Goal: Transaction & Acquisition: Purchase product/service

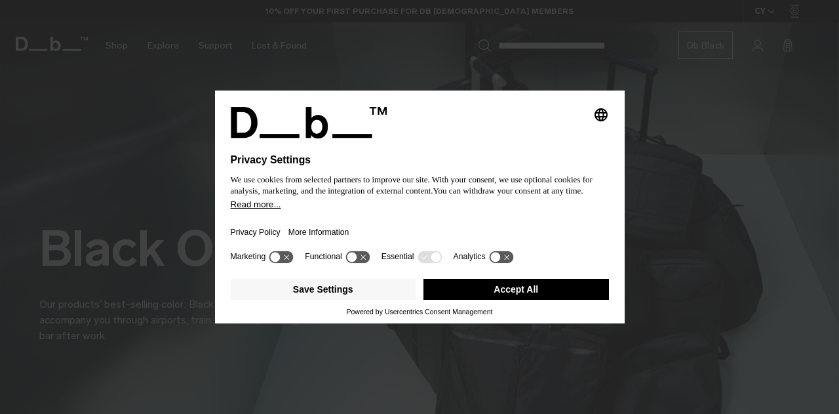
click at [438, 225] on div "Privacy Policy More Information" at bounding box center [420, 228] width 378 height 38
click at [517, 294] on button "Accept All" at bounding box center [515, 289] width 185 height 21
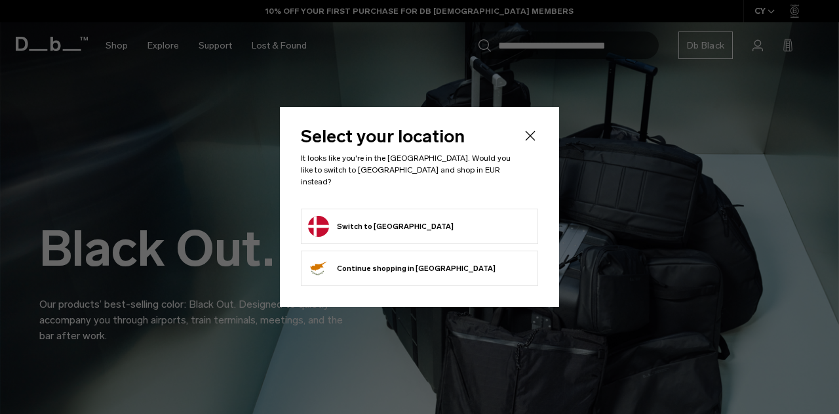
click at [390, 222] on button "Switch to Denmark" at bounding box center [380, 226] width 145 height 21
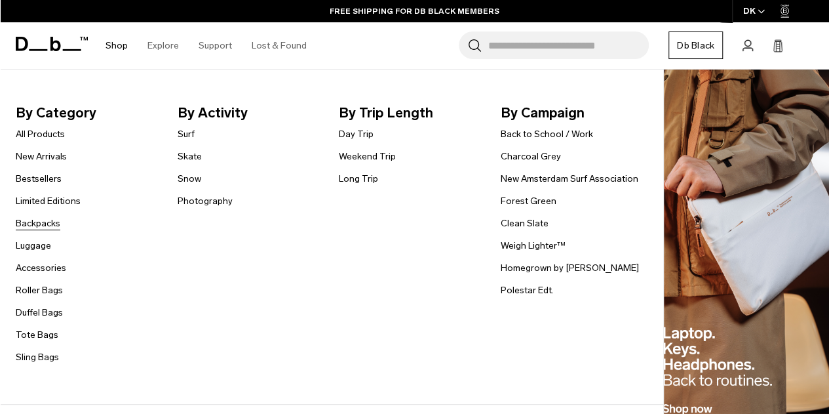
click at [44, 227] on link "Backpacks" at bounding box center [38, 223] width 45 height 14
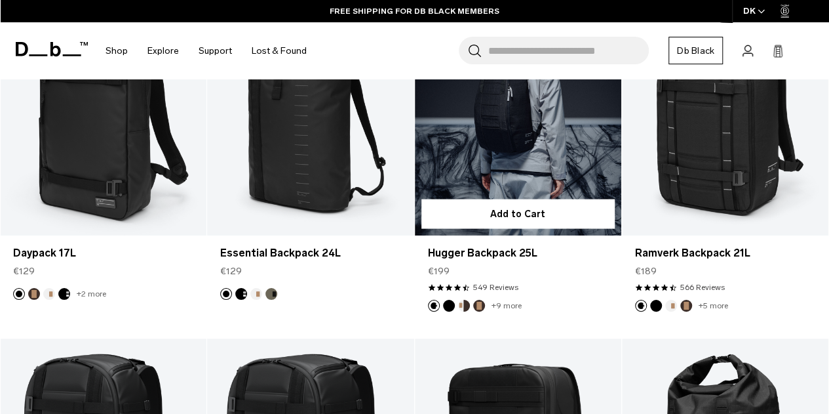
scroll to position [1049, 0]
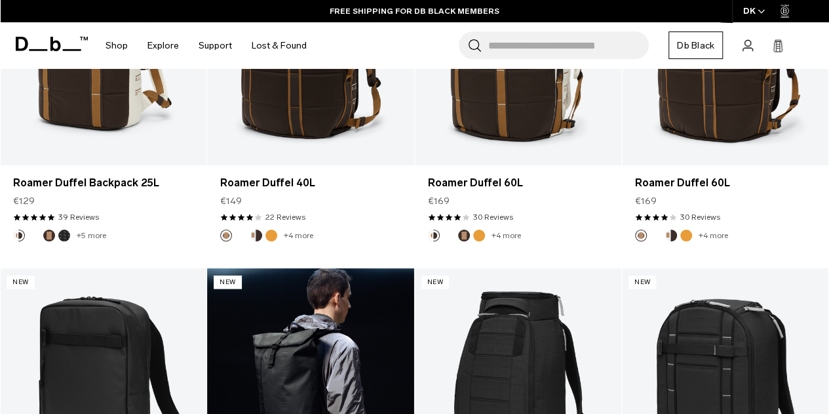
click at [351, 298] on link "Essential Backpack 24L" at bounding box center [310, 382] width 206 height 229
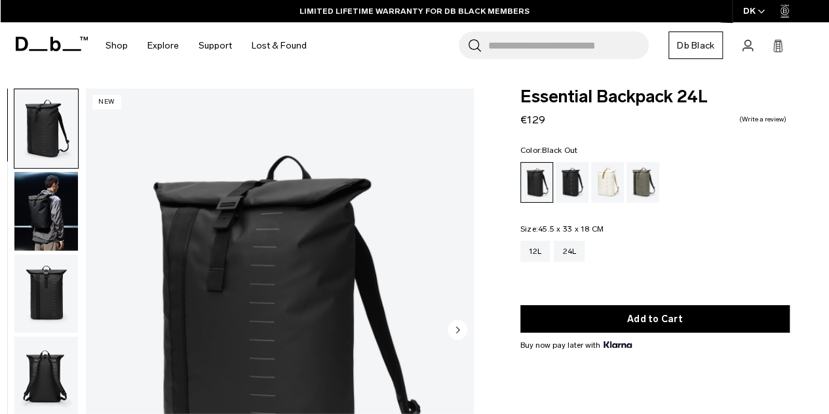
drag, startPoint x: 838, startPoint y: 36, endPoint x: 828, endPoint y: 18, distance: 20.2
click at [828, 18] on html "Skip to content BUY NOW, PAY LATER WITH KLARNA 10% OFF YOUR FIRST PURCHASE FOR …" at bounding box center [414, 207] width 829 height 414
click at [560, 174] on div "Charcoal Grey" at bounding box center [572, 182] width 33 height 41
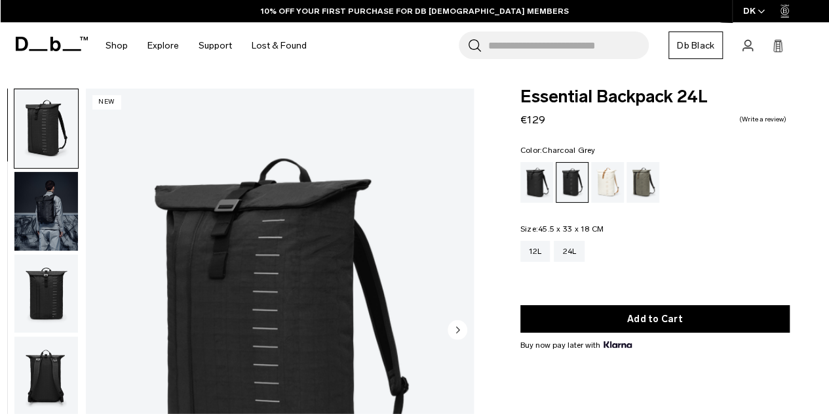
click at [45, 197] on img "button" at bounding box center [46, 211] width 64 height 79
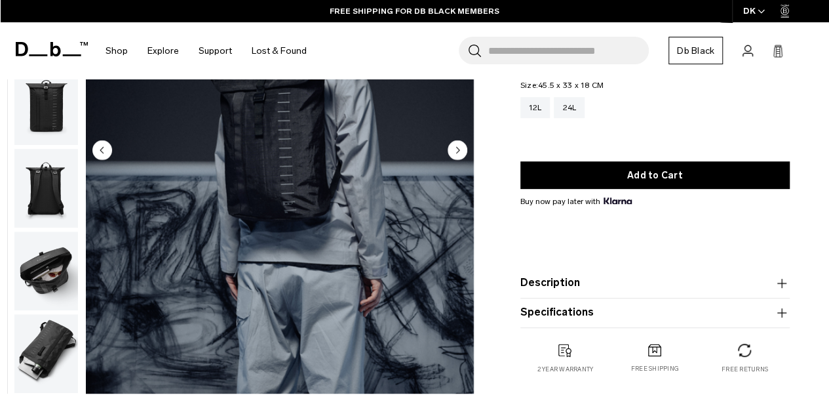
scroll to position [114, 0]
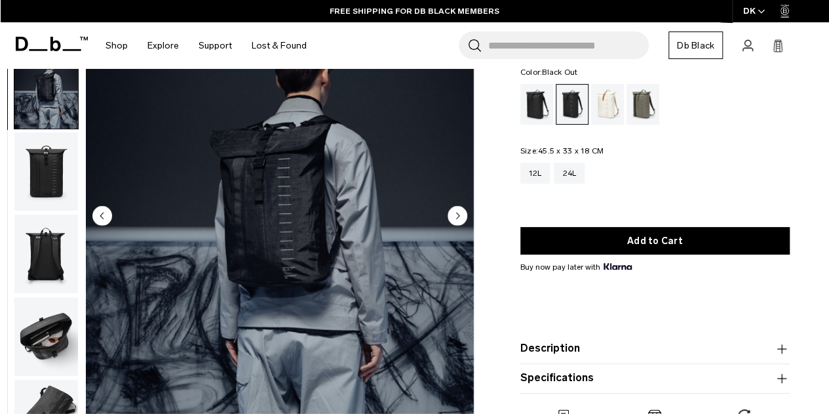
click at [532, 100] on div "Black Out" at bounding box center [536, 104] width 33 height 41
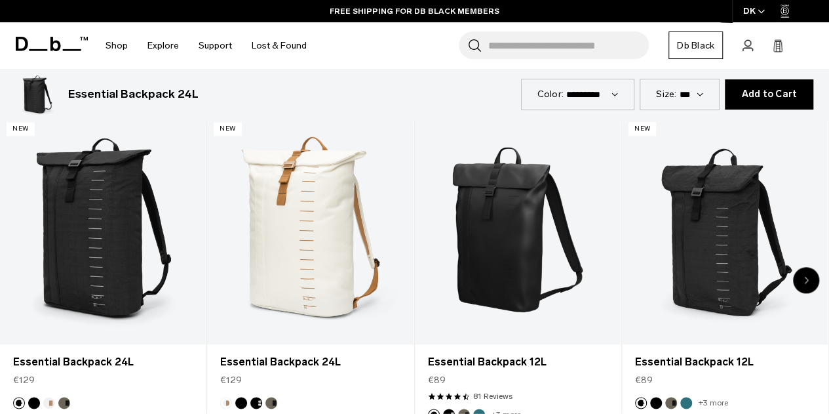
scroll to position [570, 0]
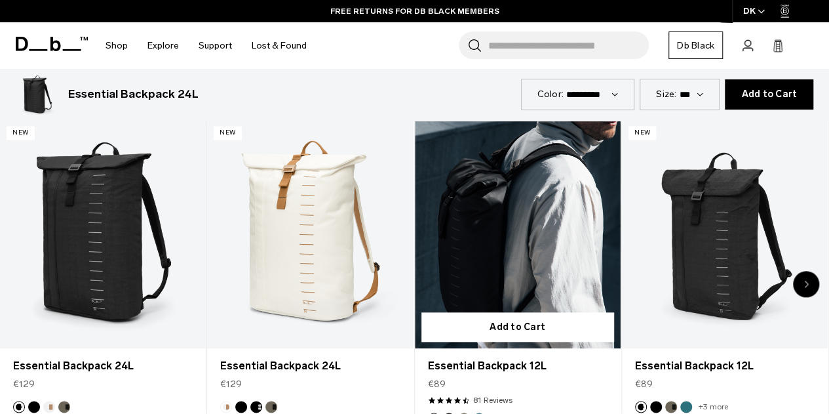
click at [556, 209] on link "Essential Backpack 12L" at bounding box center [518, 233] width 206 height 229
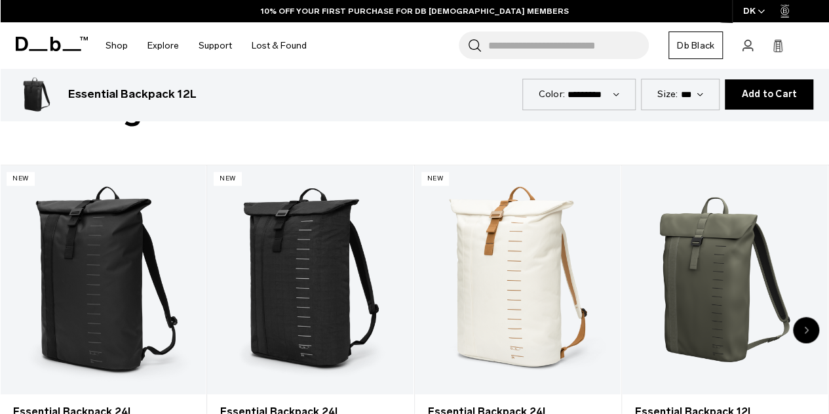
scroll to position [262, 0]
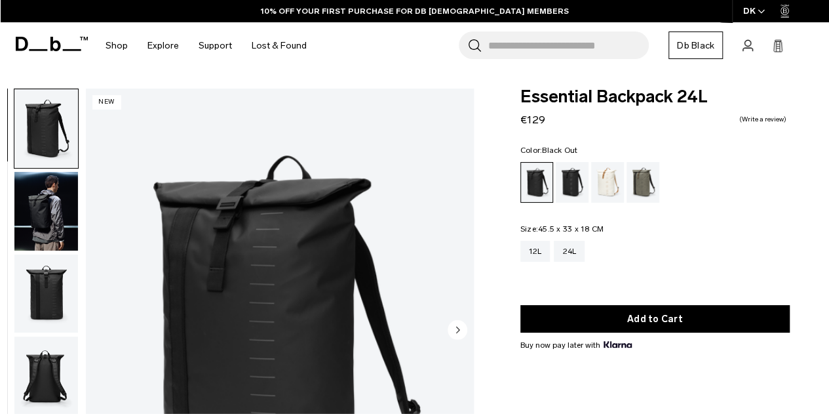
drag, startPoint x: 549, startPoint y: 126, endPoint x: 531, endPoint y: 118, distance: 20.0
click at [531, 118] on div "Essential Backpack 24L €129 0.0 star rating Write a review" at bounding box center [654, 107] width 269 height 39
click at [695, 126] on div "Essential Backpack 24L €129 0.0 star rating Write a review" at bounding box center [654, 107] width 269 height 39
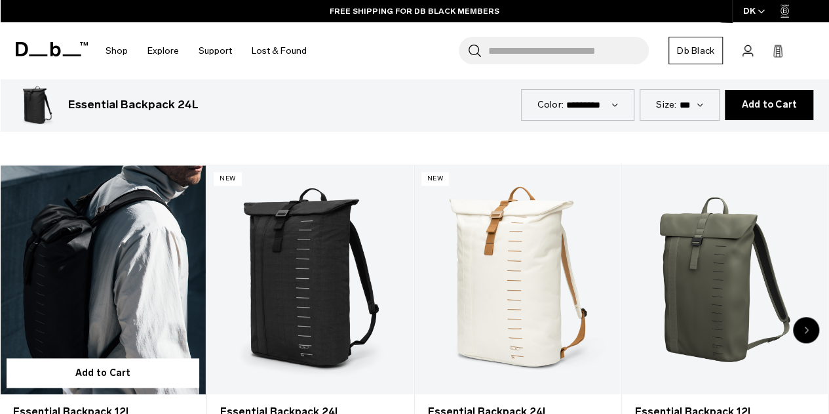
scroll to position [262, 0]
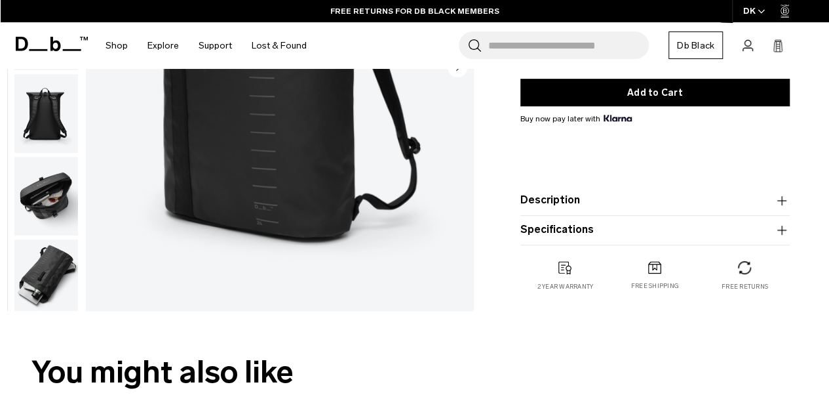
click at [46, 189] on img "button" at bounding box center [46, 196] width 64 height 79
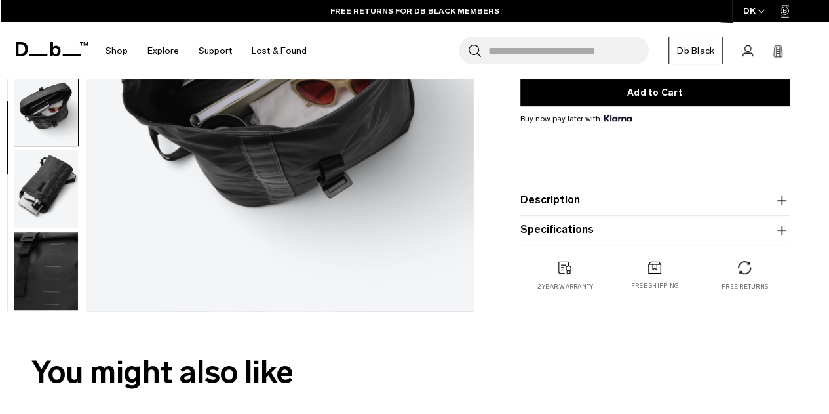
scroll to position [0, 0]
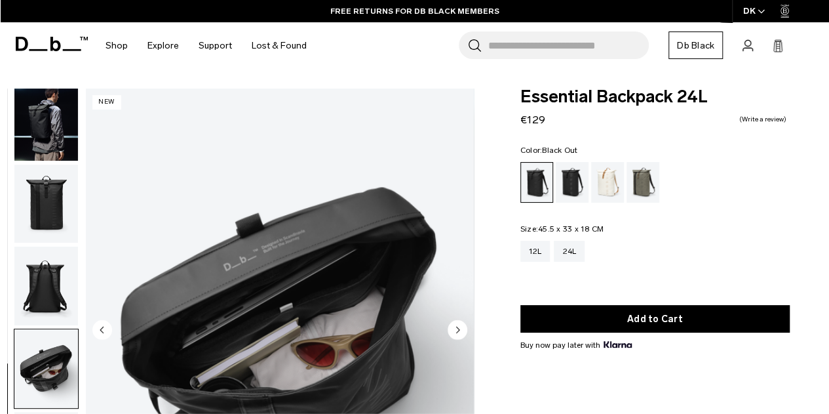
click at [69, 295] on img "button" at bounding box center [46, 285] width 64 height 79
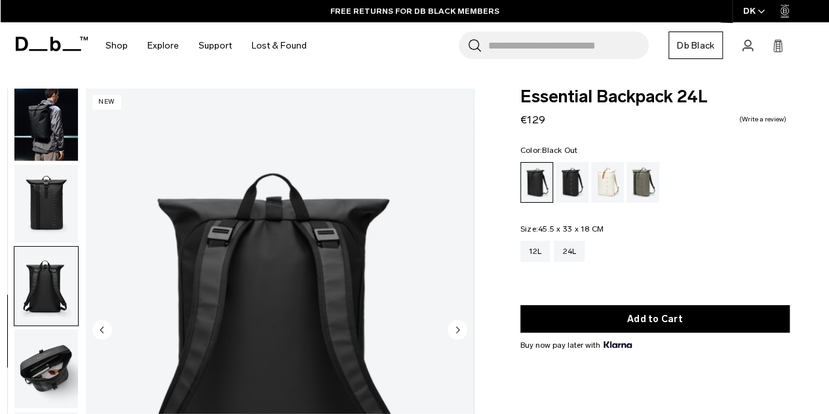
click at [56, 187] on img "button" at bounding box center [46, 203] width 64 height 79
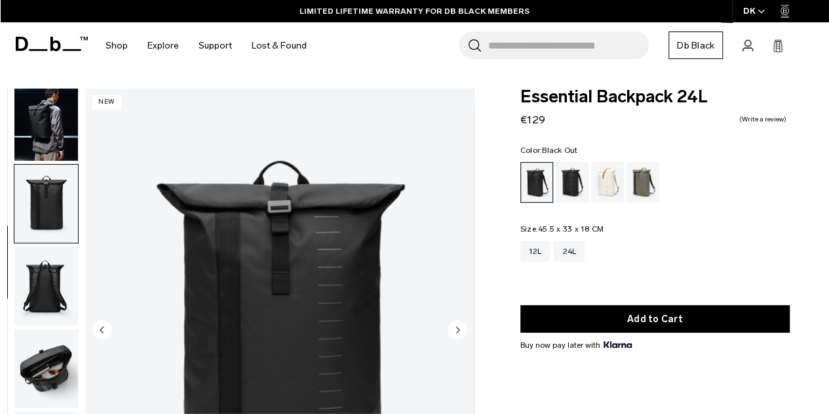
click at [31, 352] on img "button" at bounding box center [46, 368] width 64 height 79
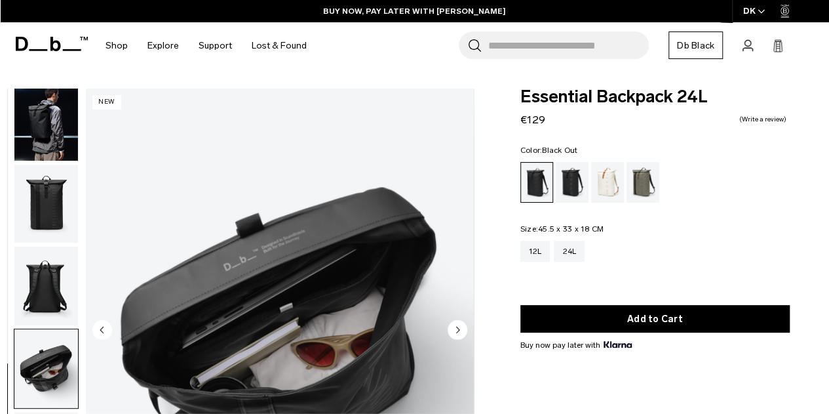
click at [1, 201] on div "05 / 07 New" at bounding box center [240, 333] width 481 height 491
click at [43, 206] on img "button" at bounding box center [46, 203] width 64 height 79
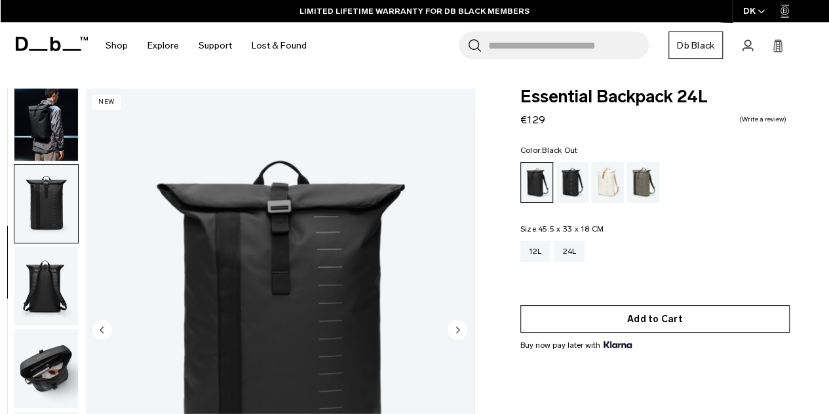
click at [628, 323] on button "Add to Cart" at bounding box center [654, 319] width 269 height 28
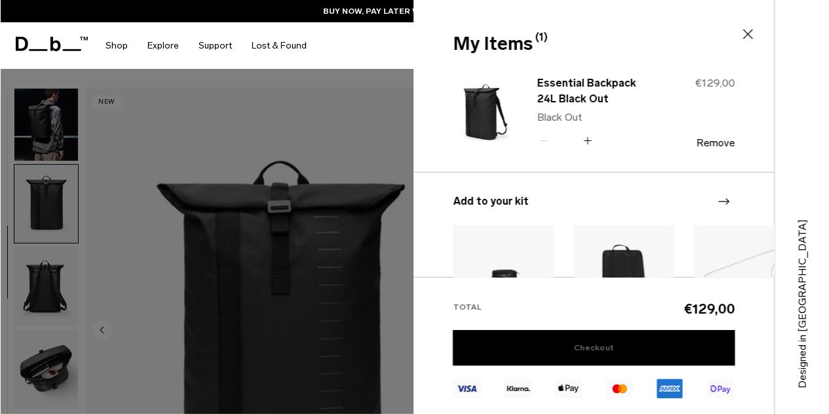
click at [575, 356] on link "Checkout" at bounding box center [594, 347] width 282 height 35
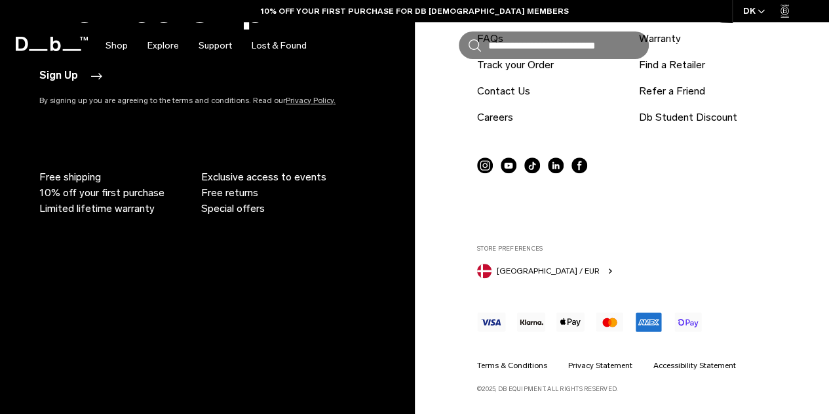
scroll to position [3037, 0]
